Goal: Information Seeking & Learning: Learn about a topic

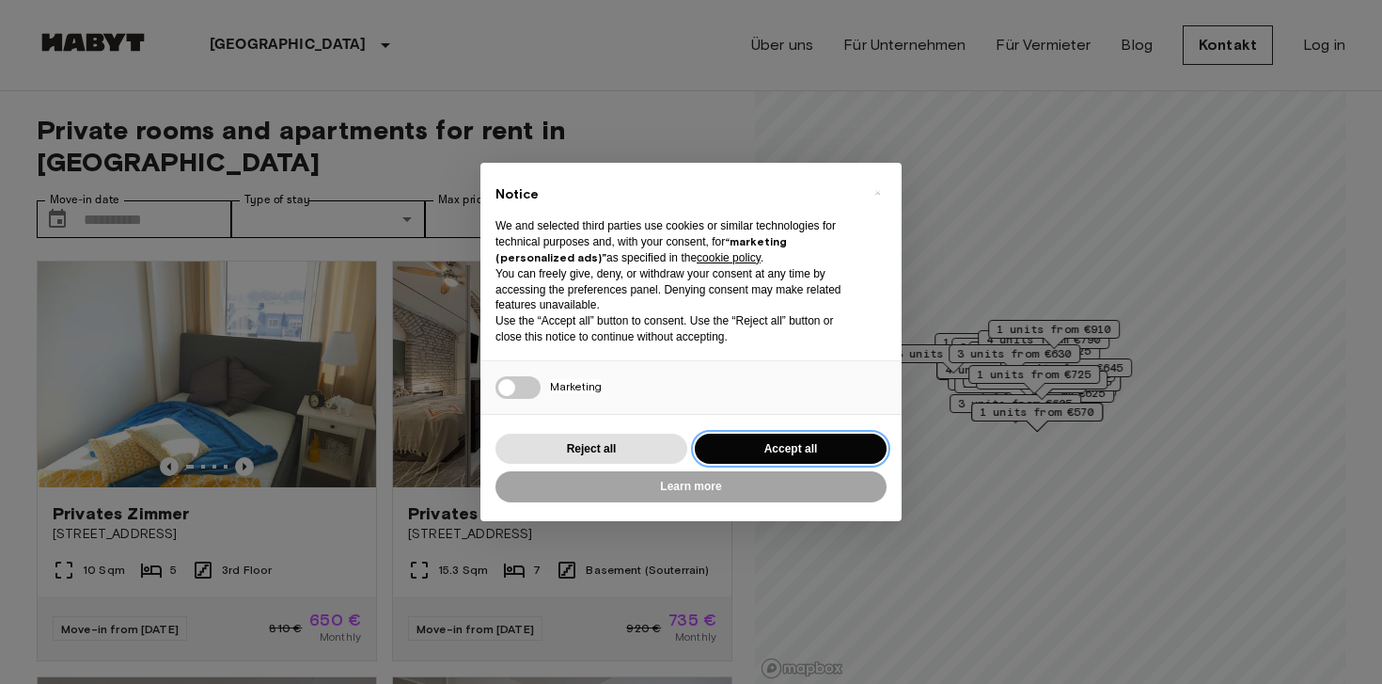
click at [805, 439] on button "Accept all" at bounding box center [791, 448] width 192 height 31
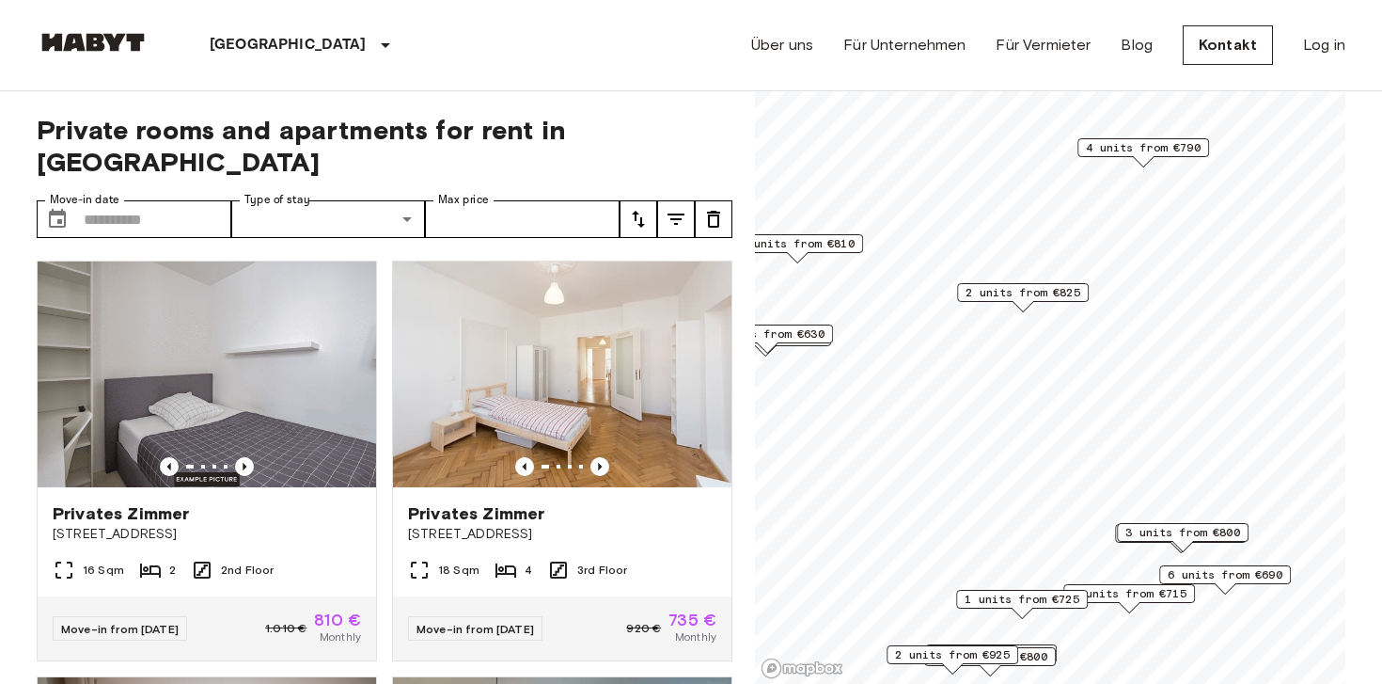
click at [1056, 291] on span "2 units from €825" at bounding box center [1023, 292] width 115 height 17
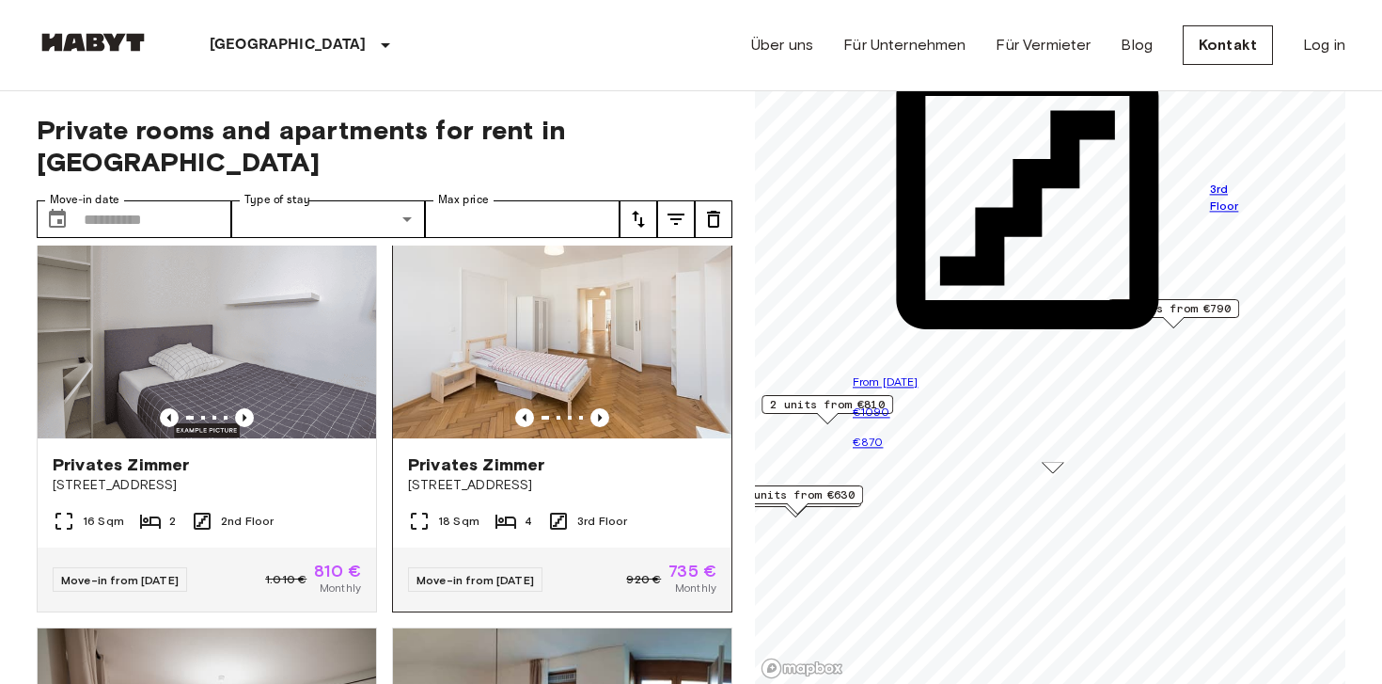
scroll to position [39, 0]
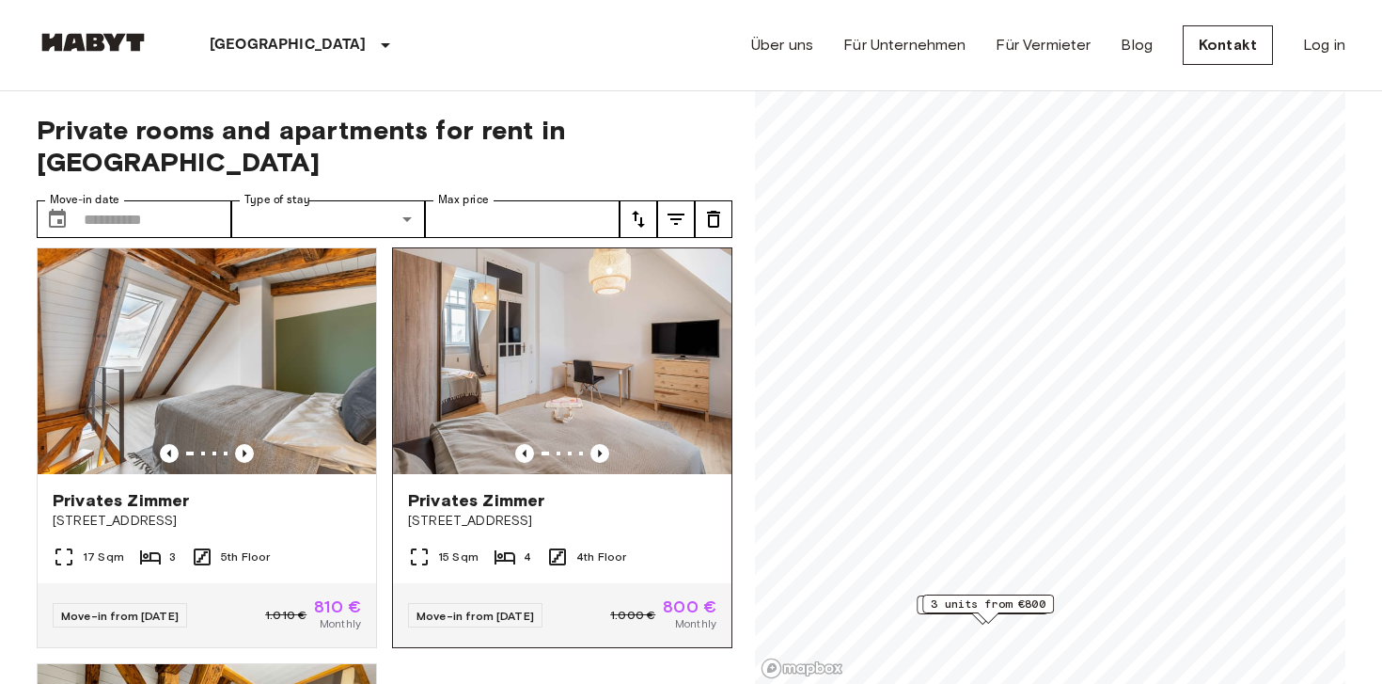
scroll to position [841, 0]
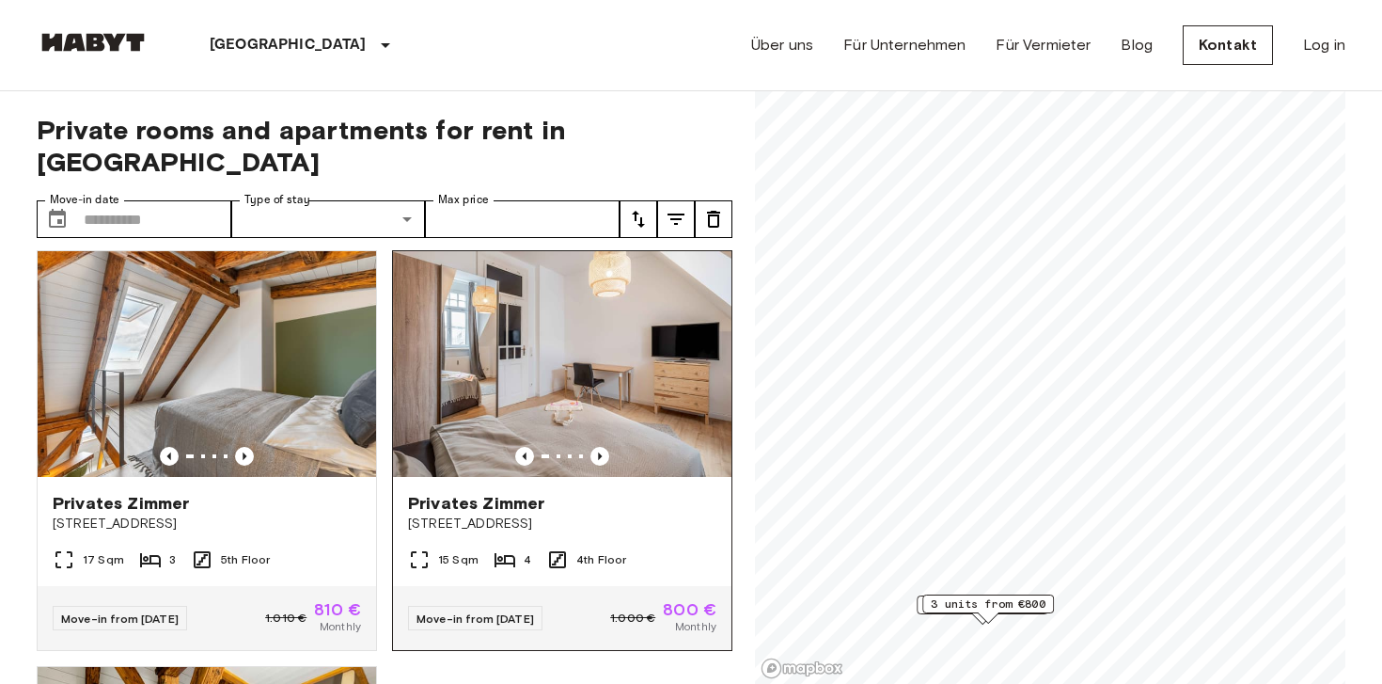
click at [578, 306] on img at bounding box center [562, 364] width 338 height 226
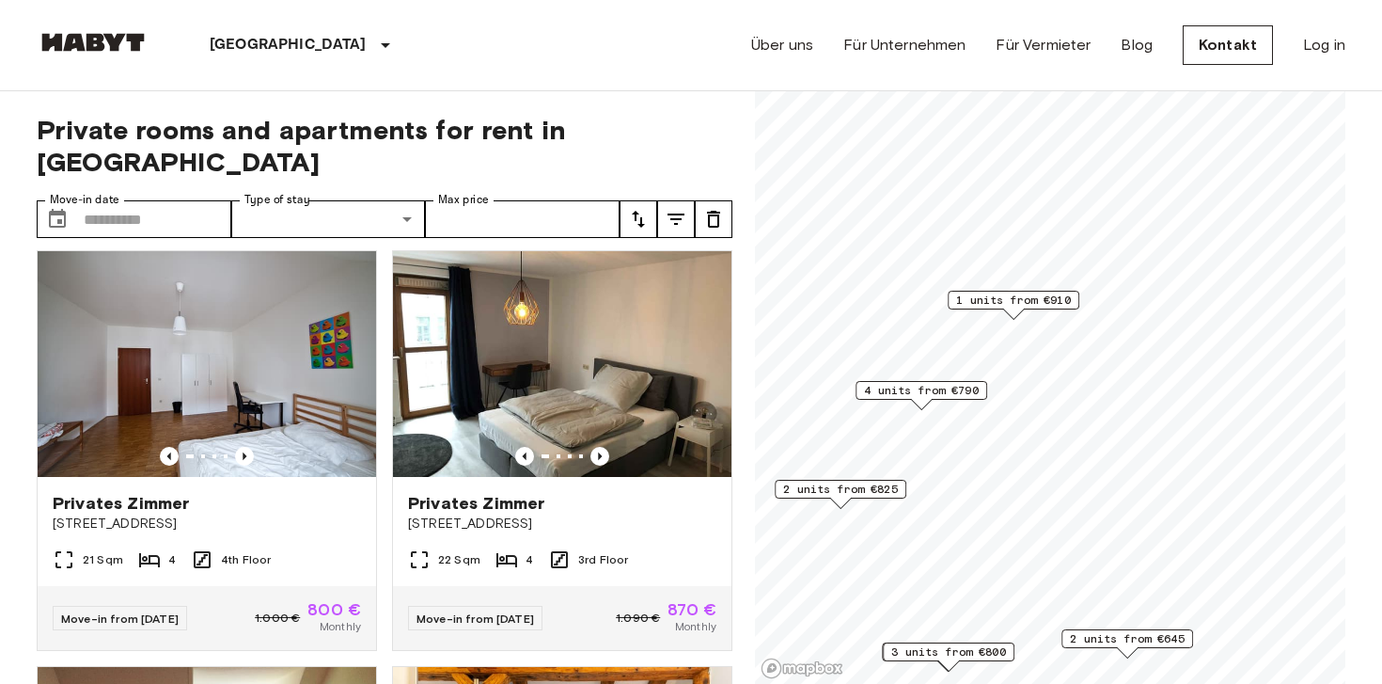
click at [1034, 306] on span "1 units from €910" at bounding box center [1013, 299] width 115 height 17
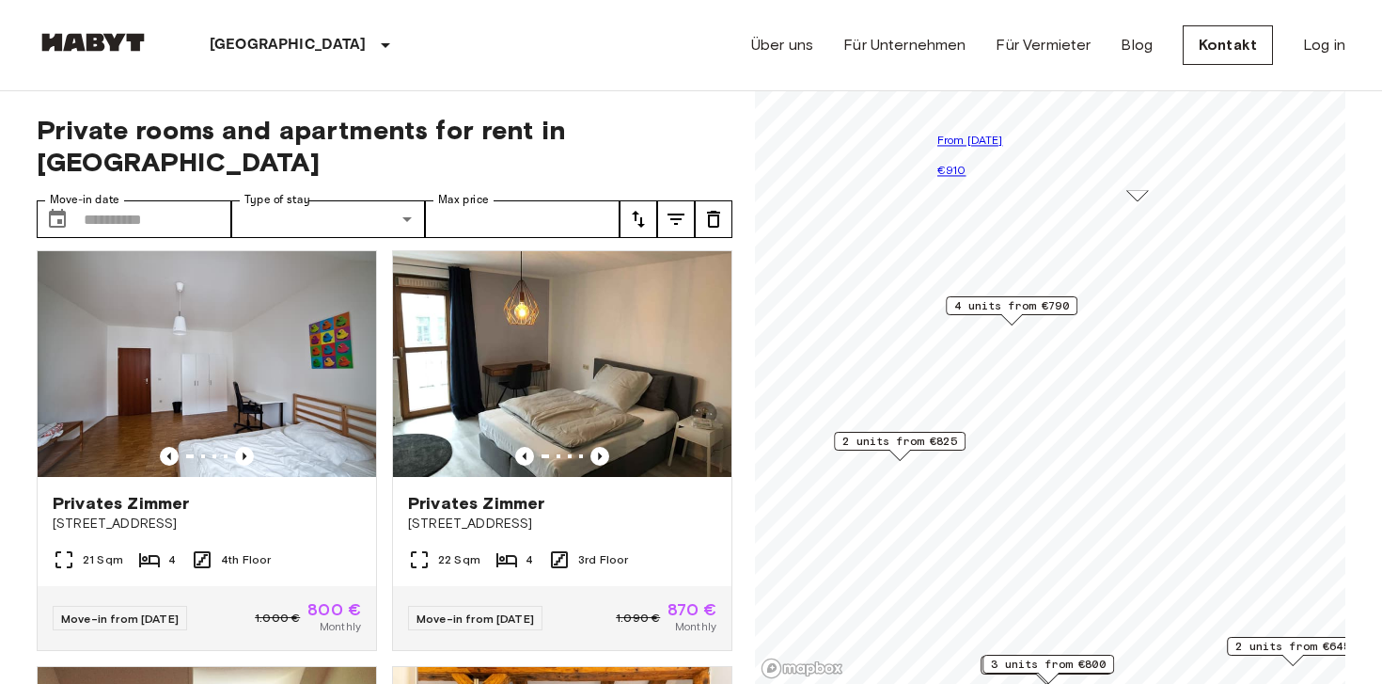
click at [1002, 307] on span "4 units from €790" at bounding box center [1011, 305] width 115 height 17
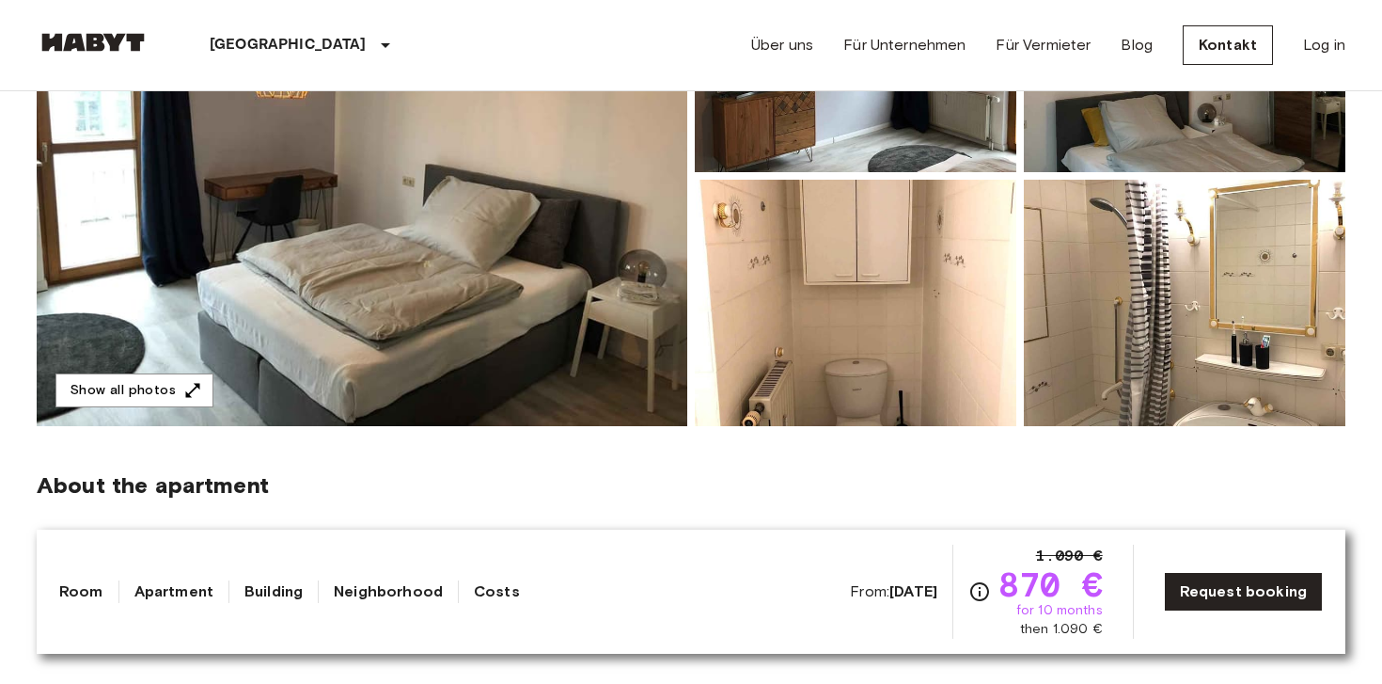
scroll to position [219, 0]
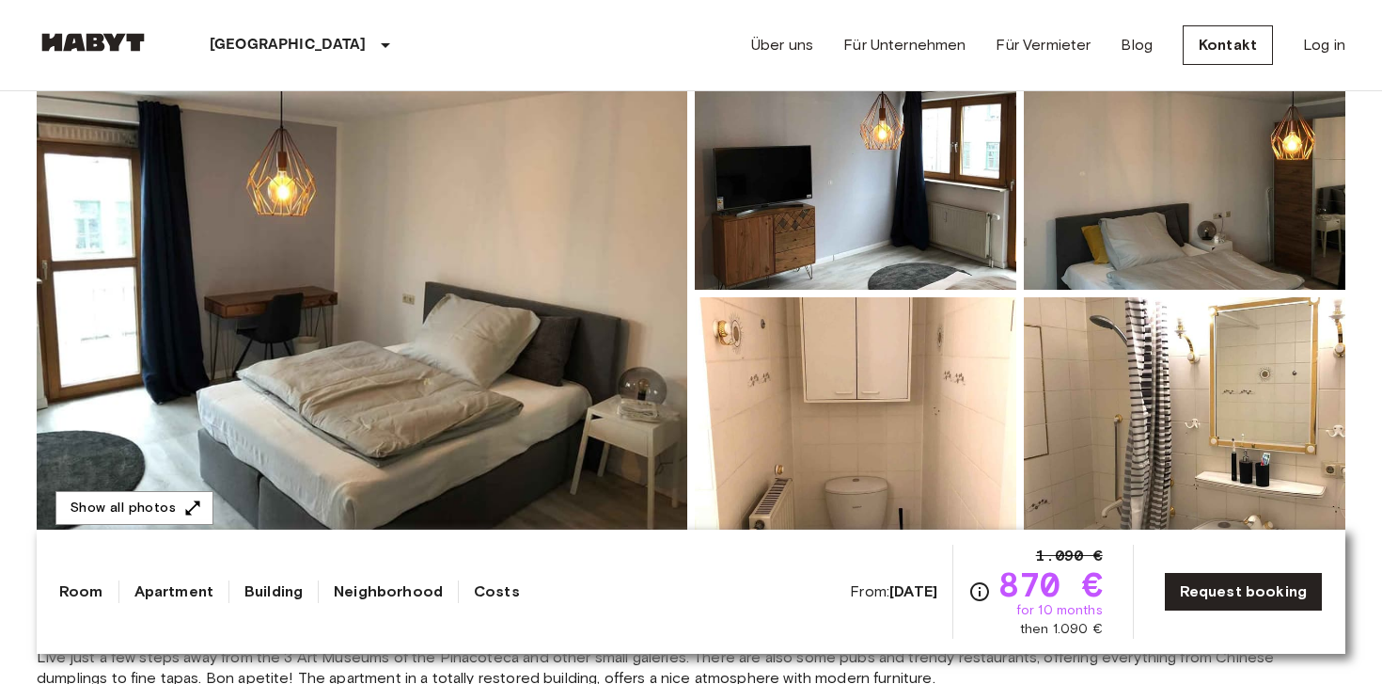
click at [493, 375] on img at bounding box center [362, 293] width 651 height 500
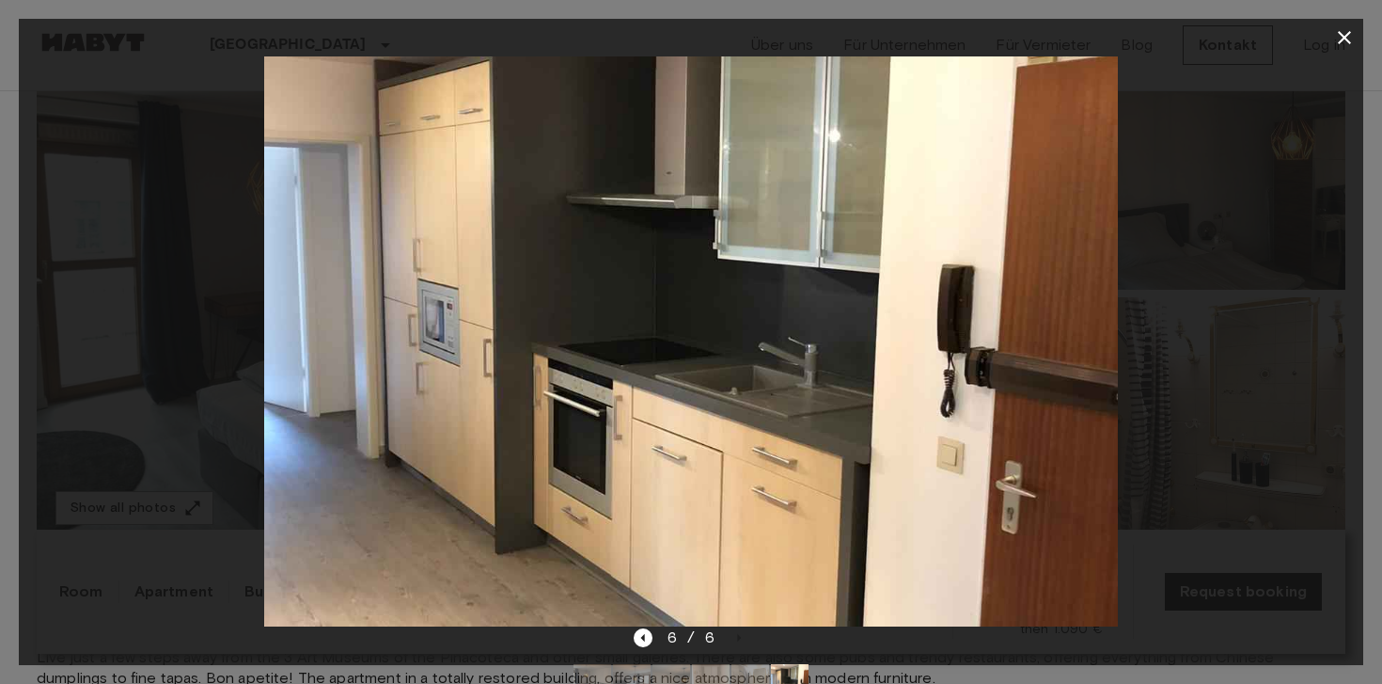
drag, startPoint x: 1025, startPoint y: 117, endPoint x: 1097, endPoint y: 110, distance: 72.7
click at [1025, 117] on img at bounding box center [691, 341] width 855 height 570
click at [1187, 96] on div at bounding box center [691, 341] width 1344 height 570
click at [1375, 22] on div at bounding box center [691, 342] width 1382 height 684
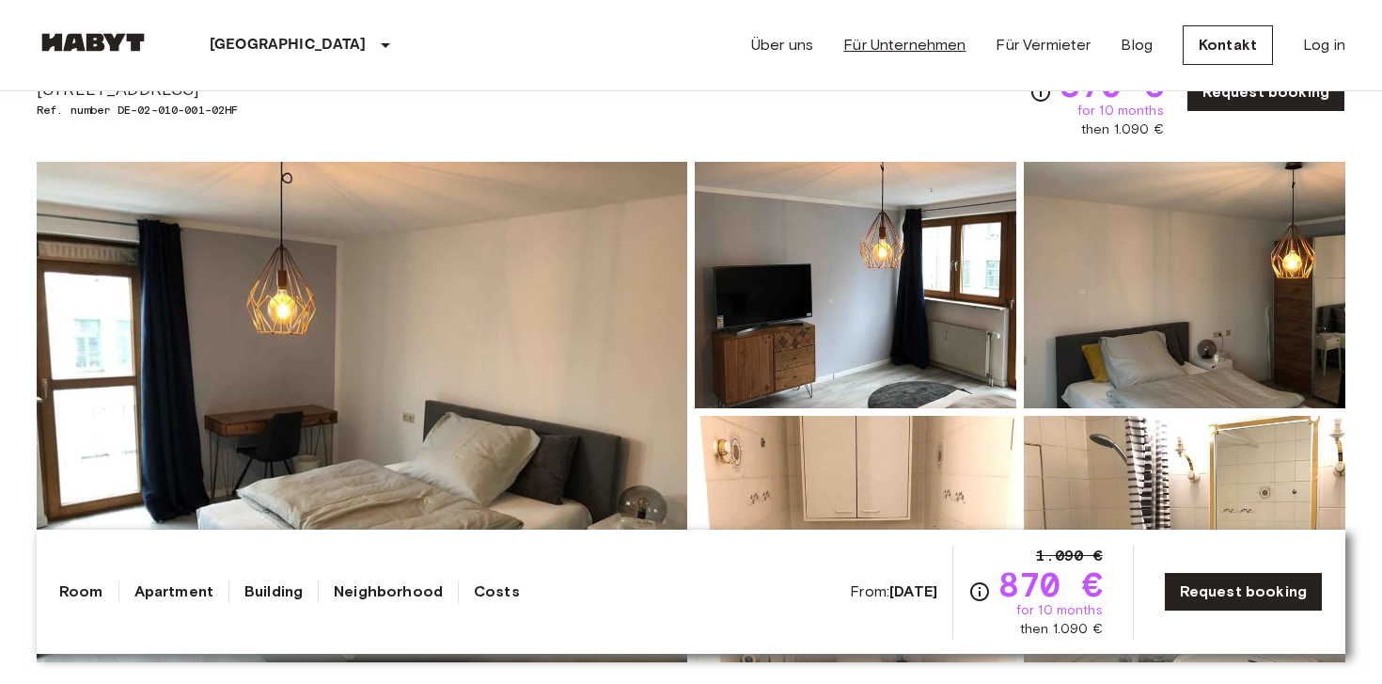
scroll to position [25, 0]
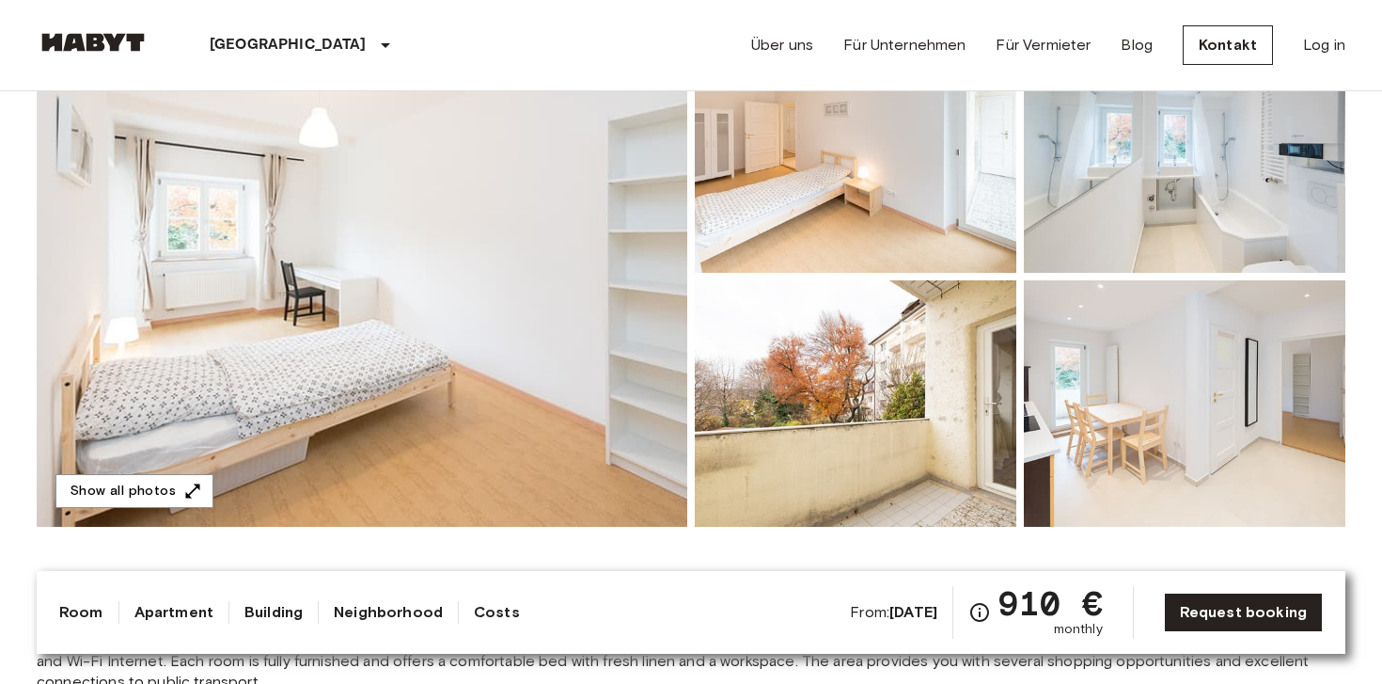
scroll to position [172, 0]
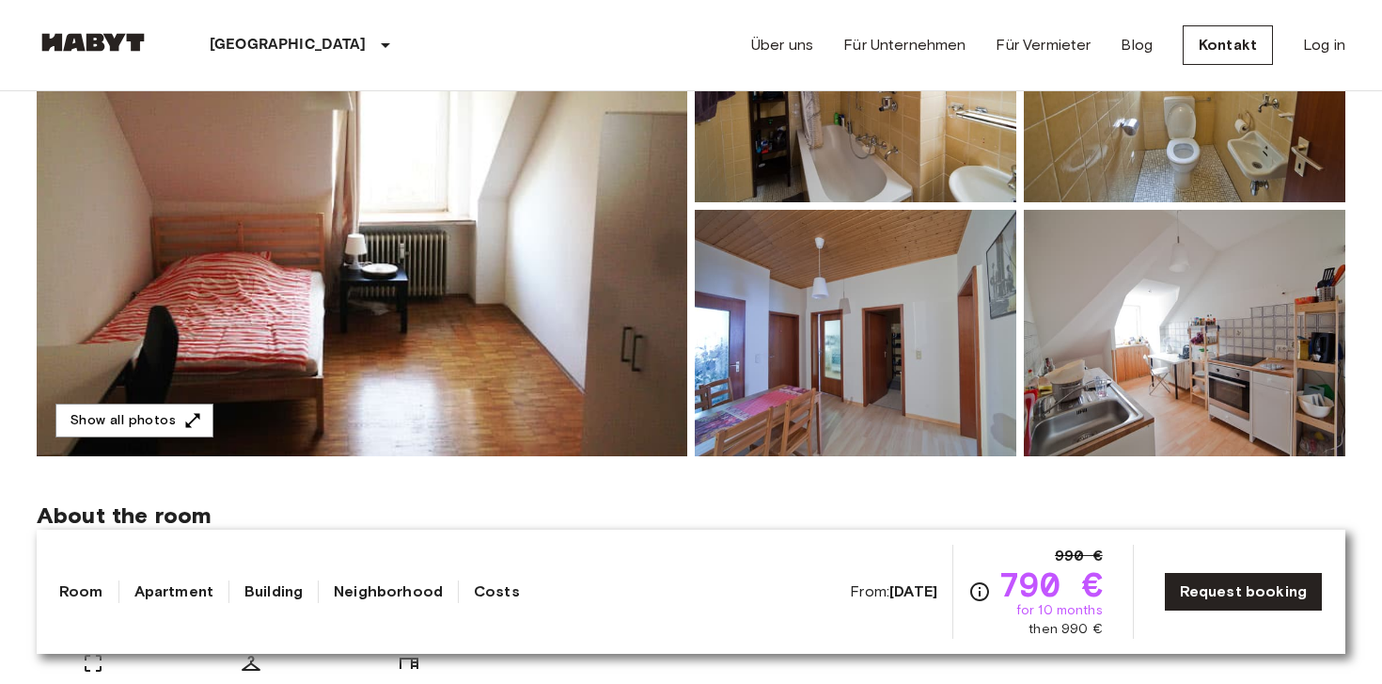
scroll to position [307, 0]
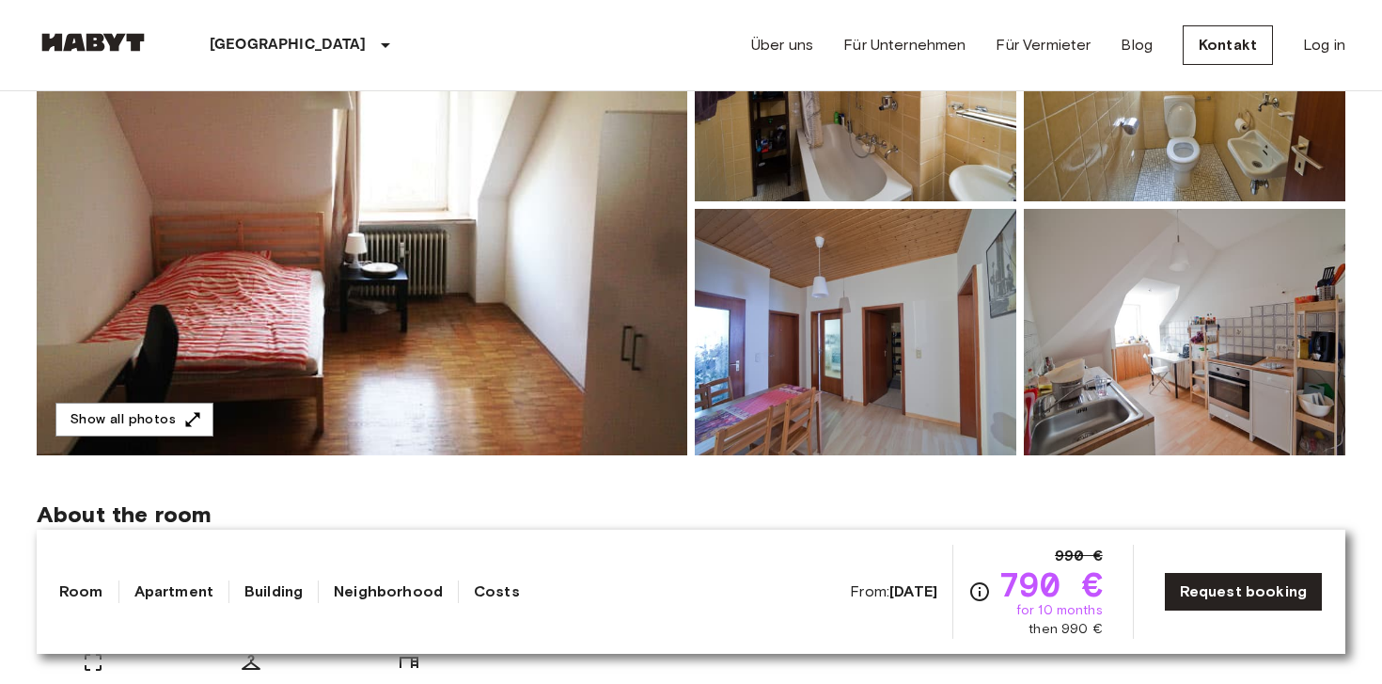
click at [579, 317] on img at bounding box center [362, 205] width 651 height 500
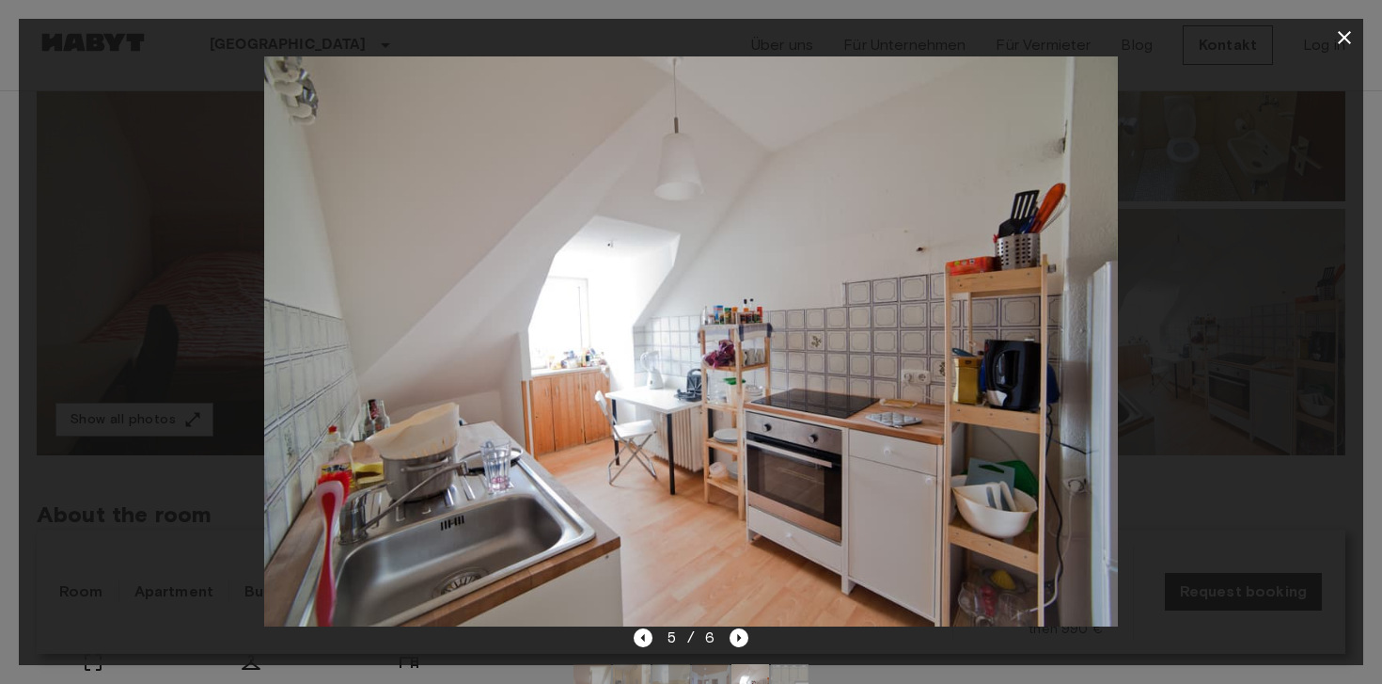
drag, startPoint x: 1203, startPoint y: 215, endPoint x: 1203, endPoint y: 226, distance: 10.3
click at [1203, 215] on div at bounding box center [691, 341] width 1344 height 570
click at [1344, 32] on icon "button" at bounding box center [1344, 37] width 23 height 23
